Goal: Information Seeking & Learning: Learn about a topic

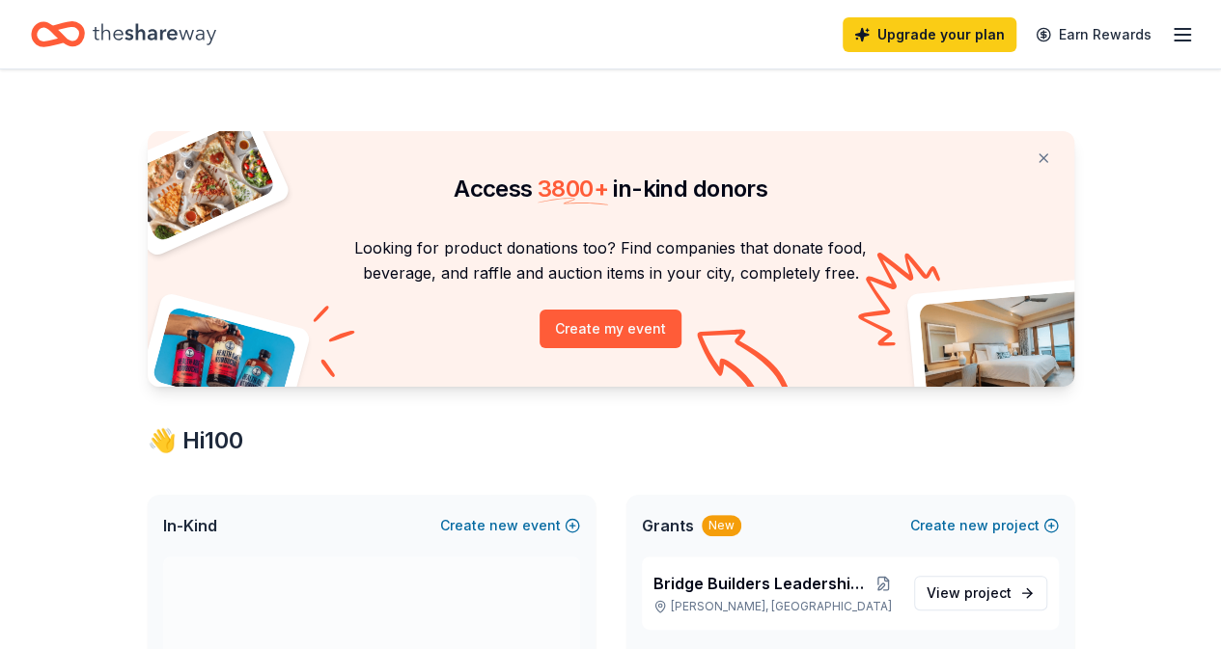
click at [719, 225] on div "Access 3800 + in-kind donors Looking for product donations too? Find companies …" at bounding box center [611, 259] width 926 height 256
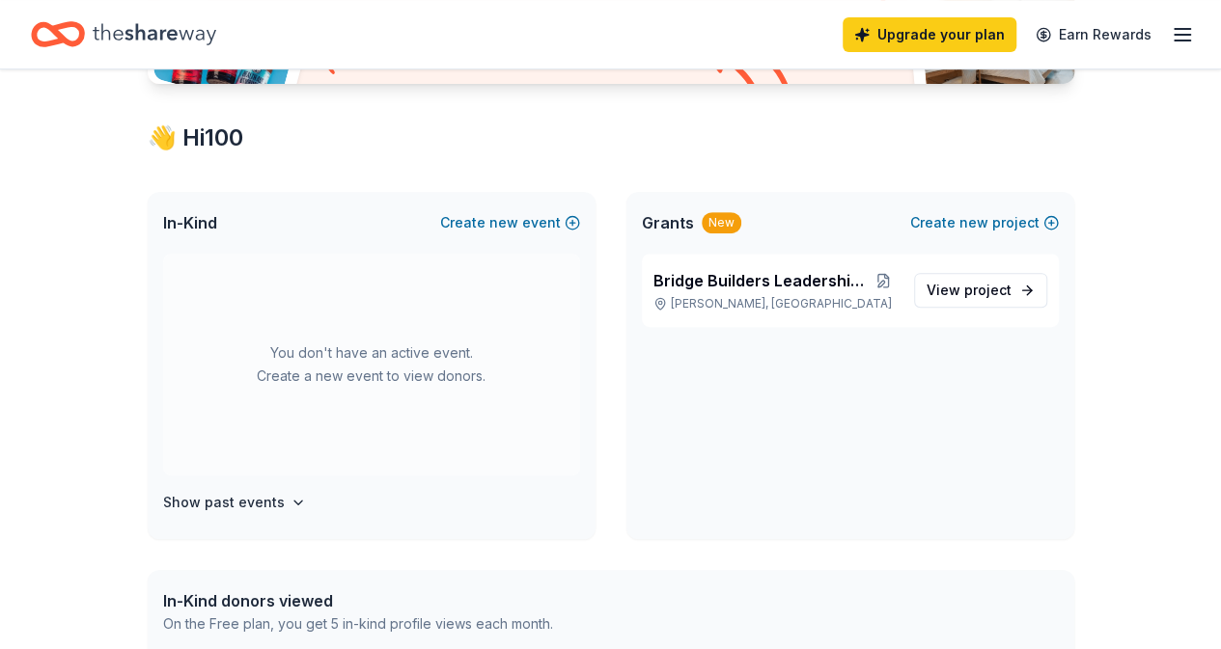
scroll to position [335, 0]
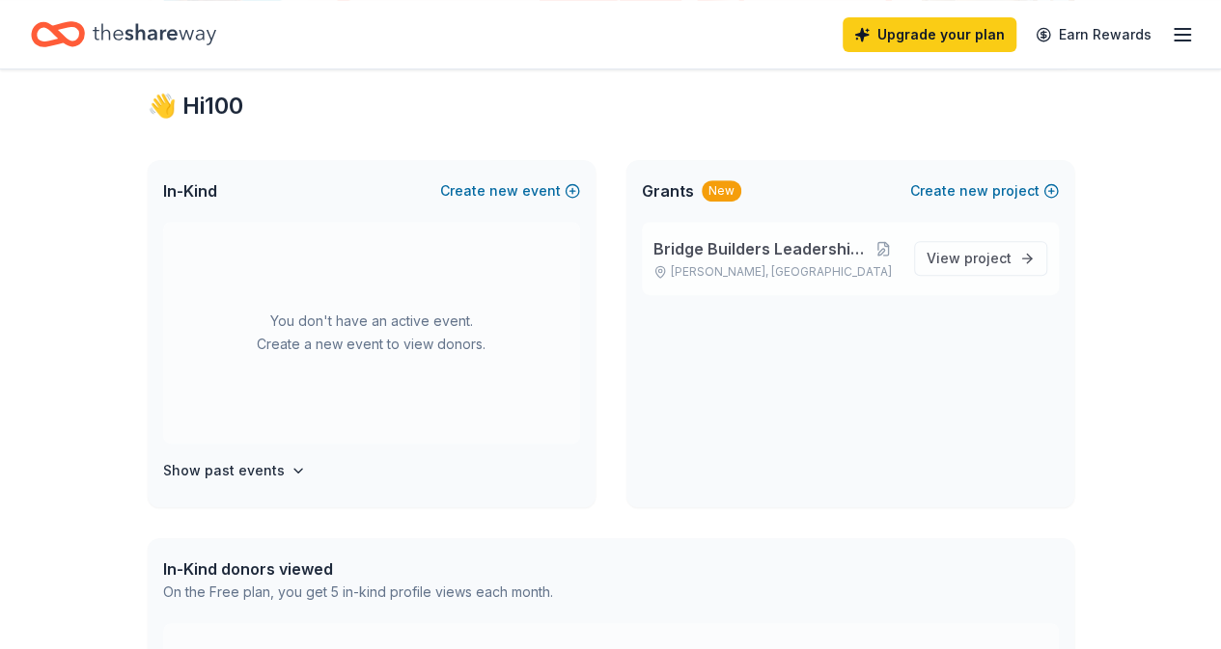
click at [739, 238] on span "Bridge Builders Leadership Program" at bounding box center [760, 248] width 215 height 23
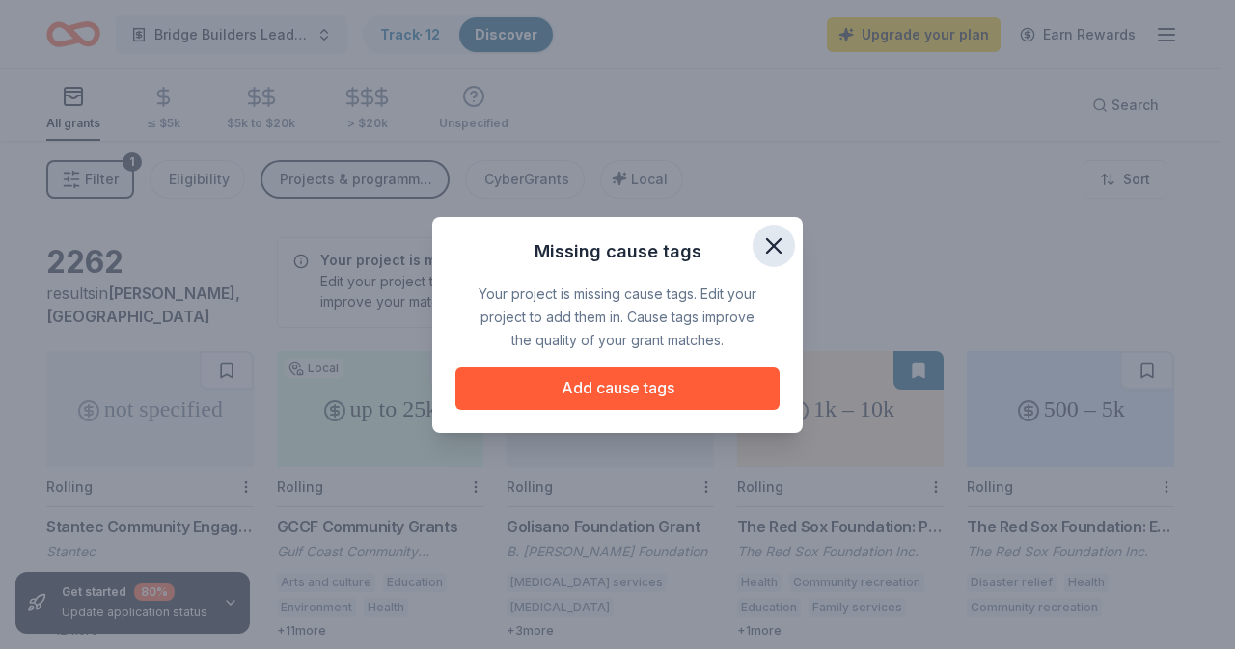
click at [785, 249] on icon "button" at bounding box center [773, 246] width 27 height 27
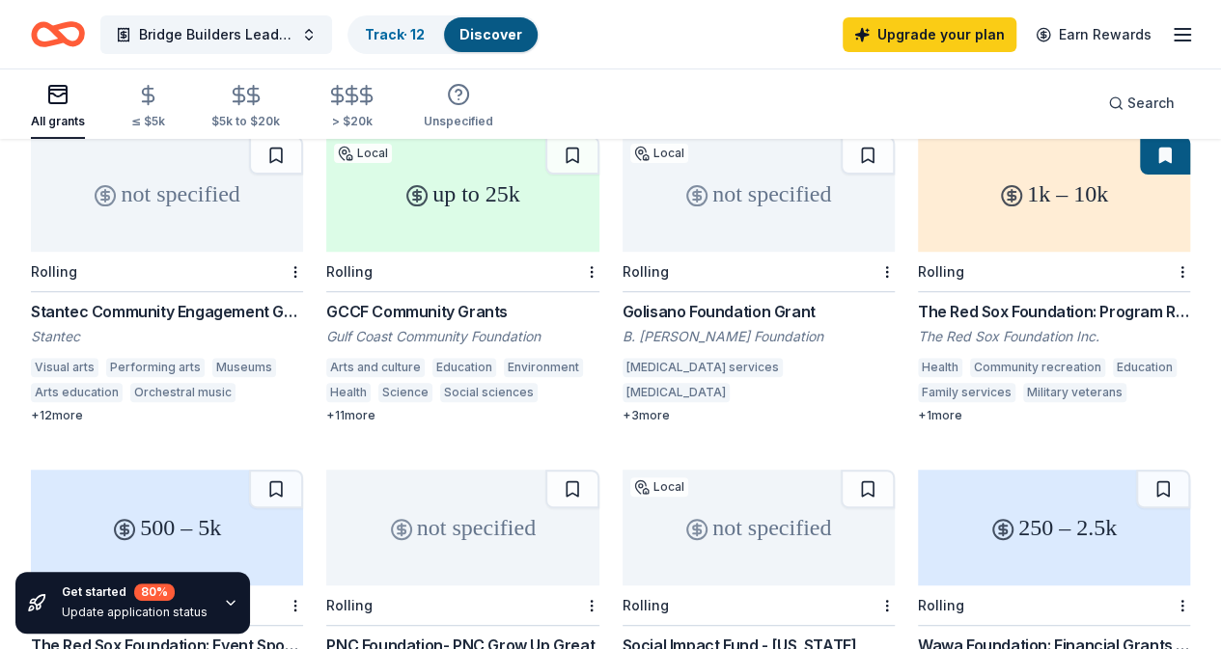
scroll to position [166, 0]
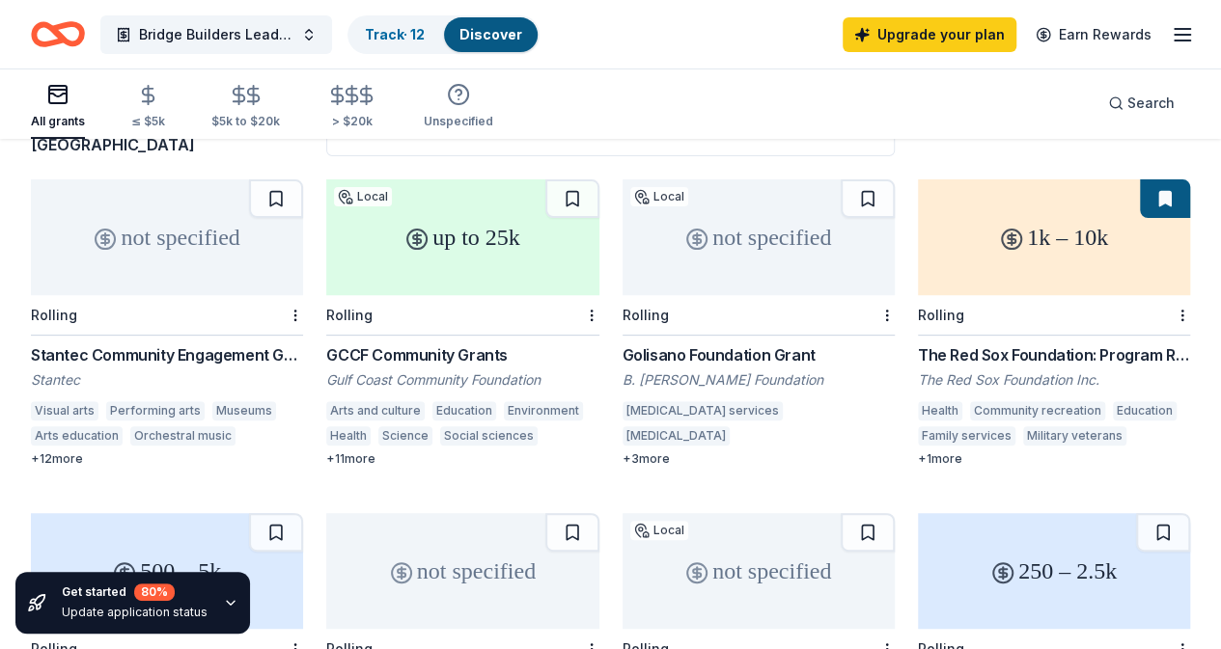
click at [125, 358] on div "Stantec Community Engagement Grant" at bounding box center [167, 355] width 272 height 23
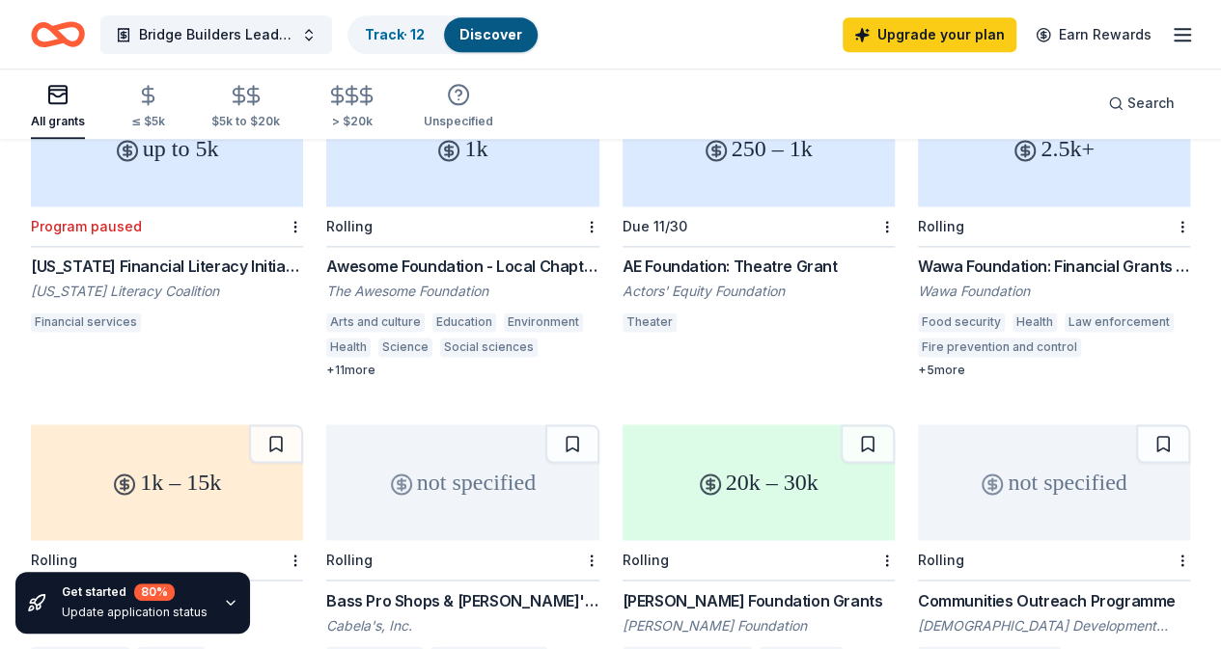
scroll to position [1241, 0]
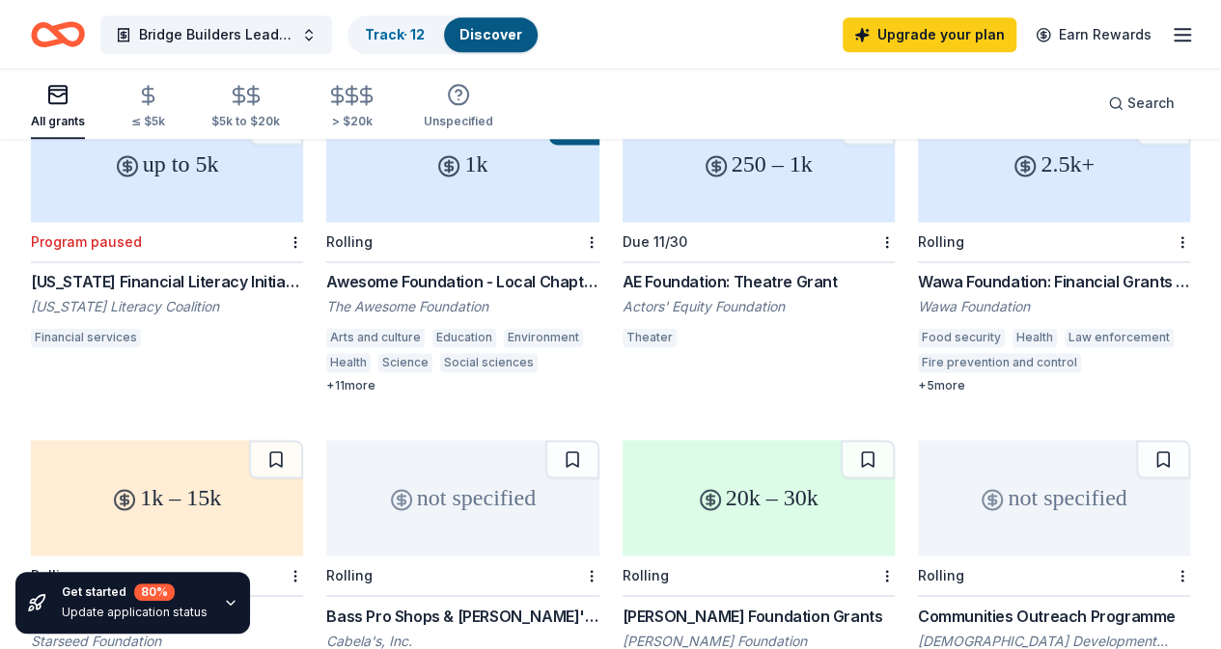
click at [598, 440] on div "not specified Rolling Bass Pro Shops & Cabela's Funding Cabela's, Inc. Outdoor …" at bounding box center [462, 584] width 272 height 288
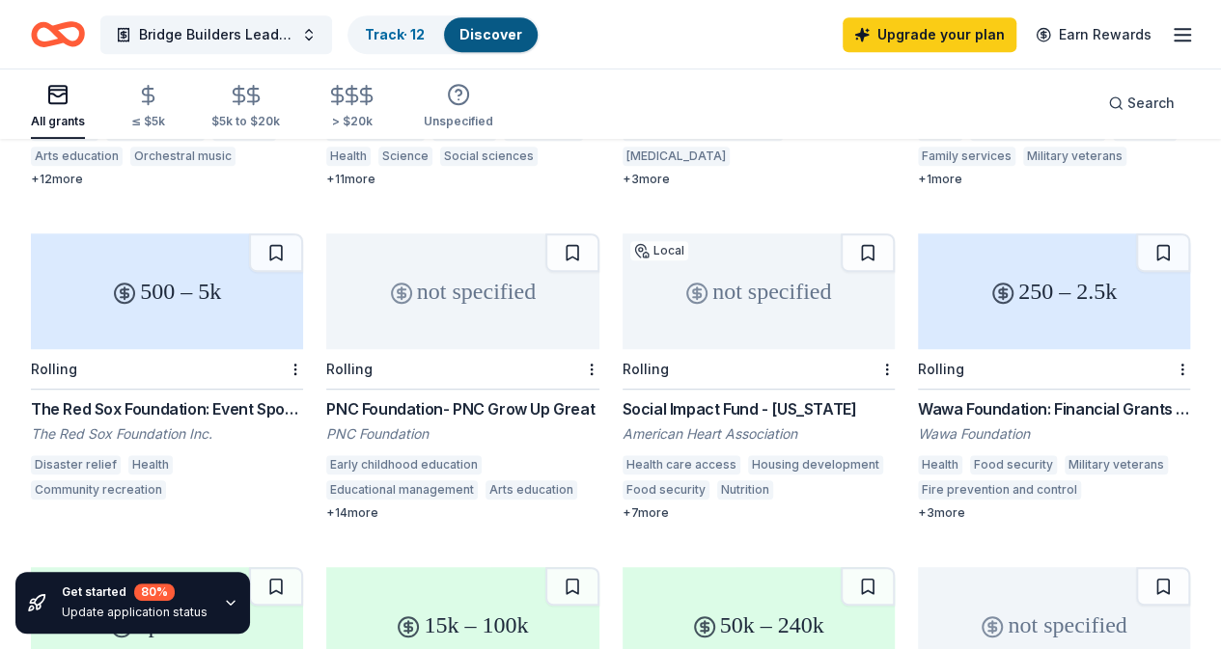
scroll to position [0, 0]
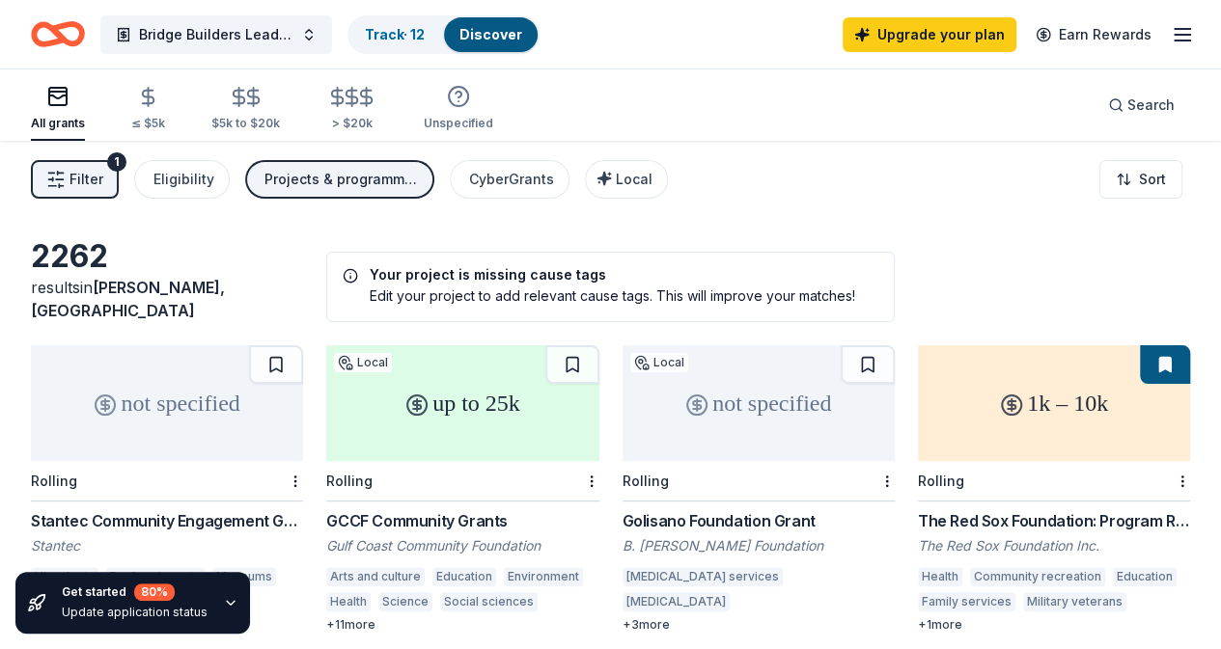
click at [85, 177] on span "Filter" at bounding box center [86, 179] width 34 height 23
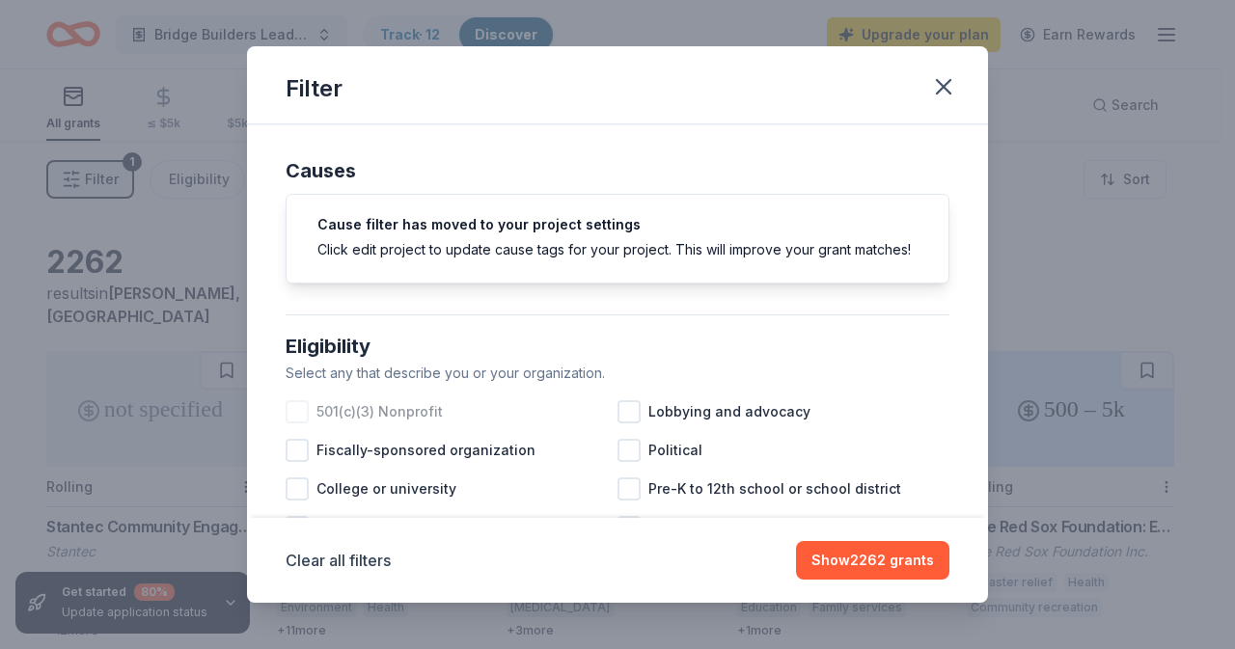
click at [426, 424] on span "501(c)(3) Nonprofit" at bounding box center [380, 411] width 126 height 23
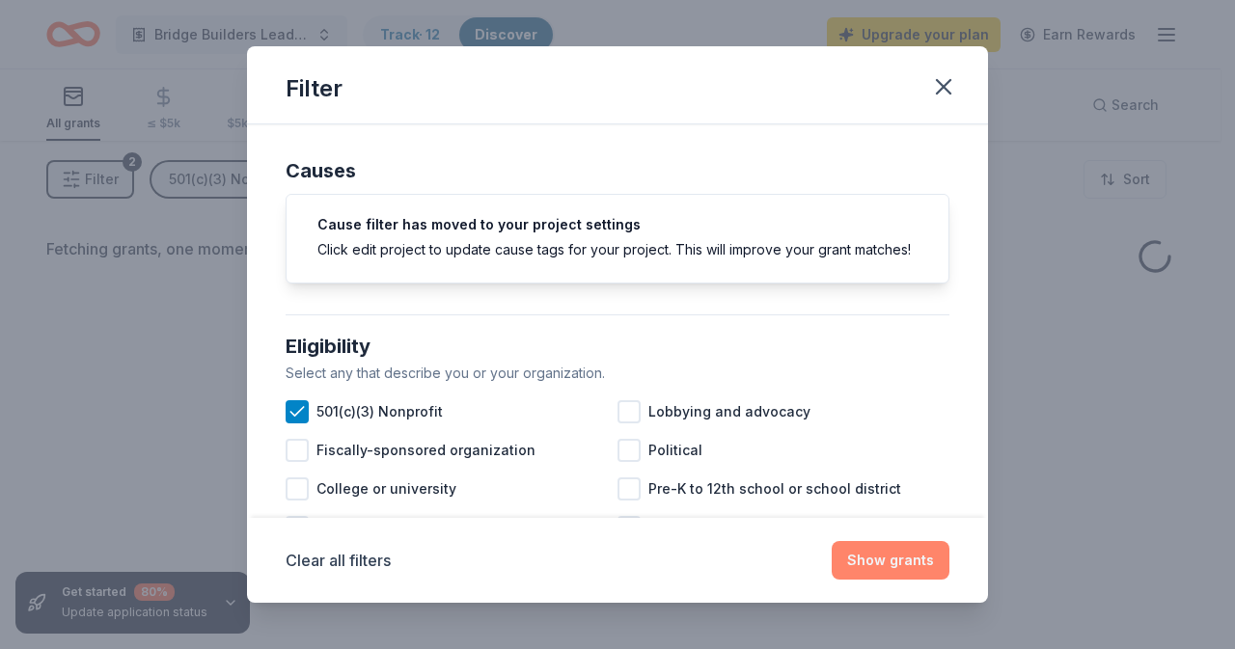
click at [880, 564] on button "Show grants" at bounding box center [891, 560] width 118 height 39
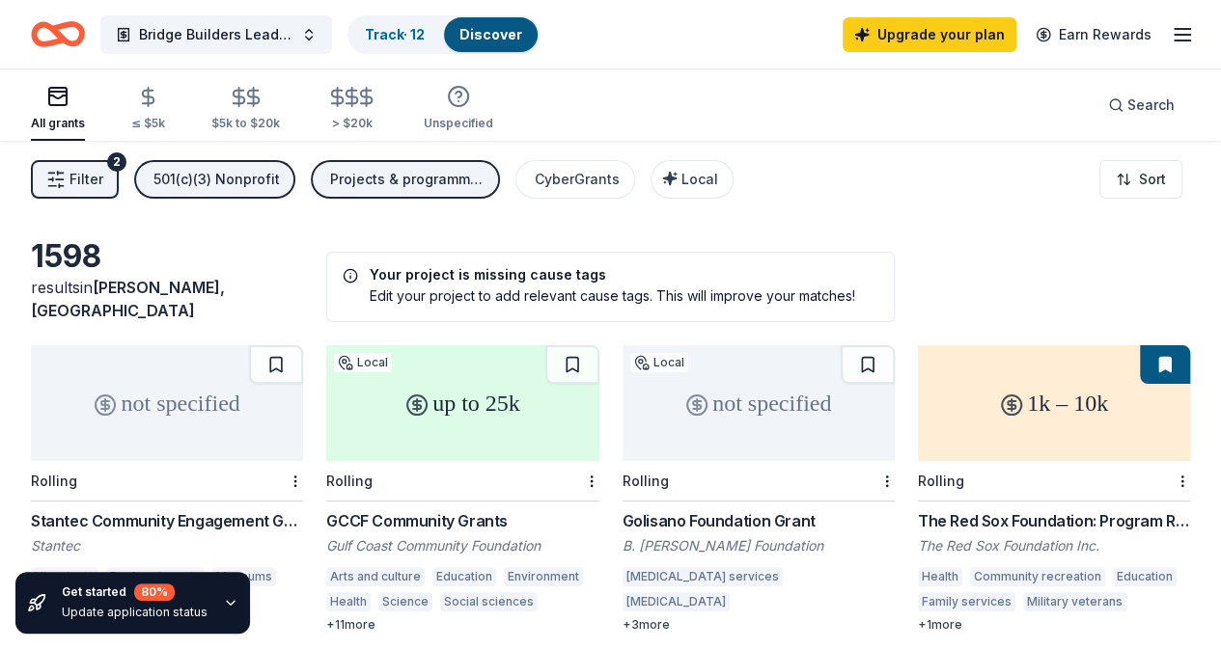
click at [68, 34] on icon "Home" at bounding box center [58, 34] width 54 height 45
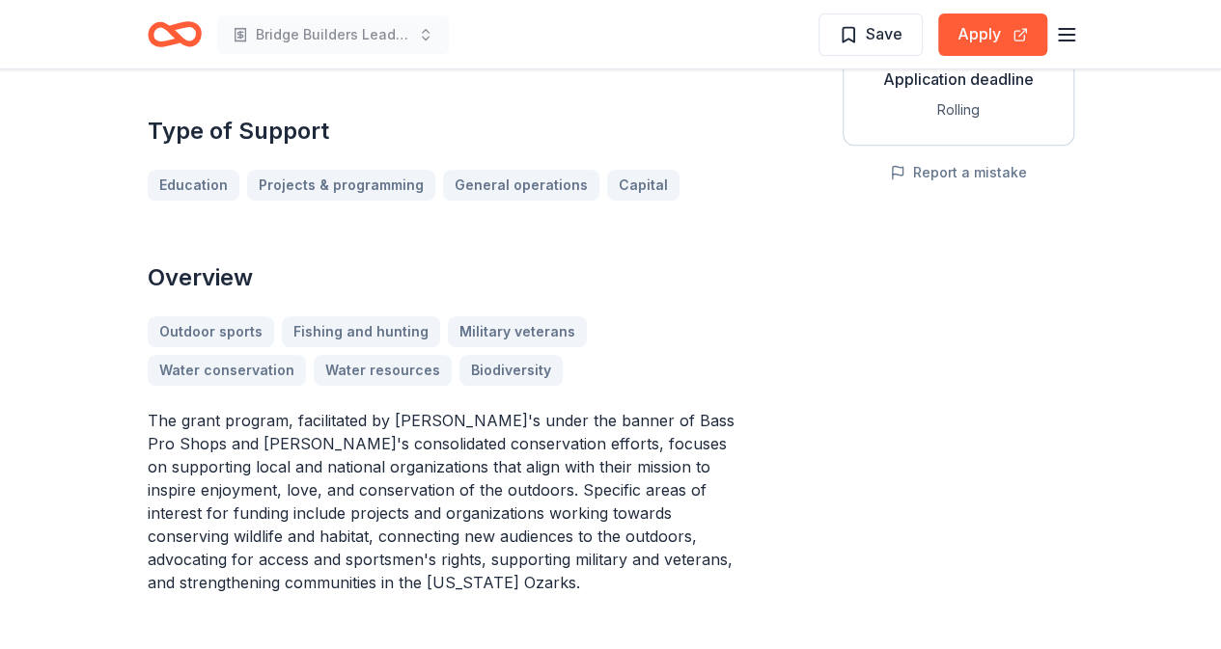
scroll to position [504, 0]
